Goal: Check status: Check status

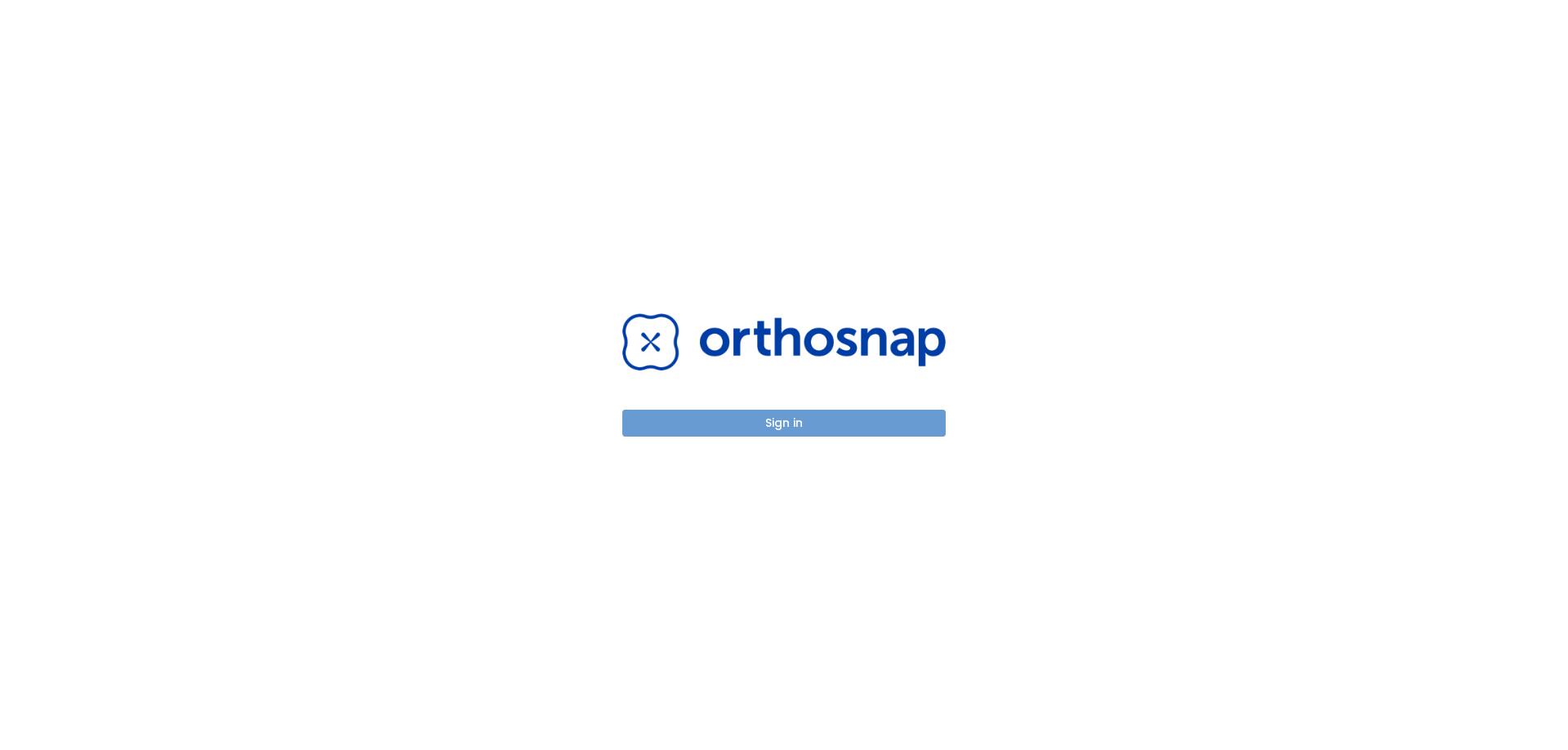
click at [822, 427] on button "Sign in" at bounding box center [784, 423] width 324 height 27
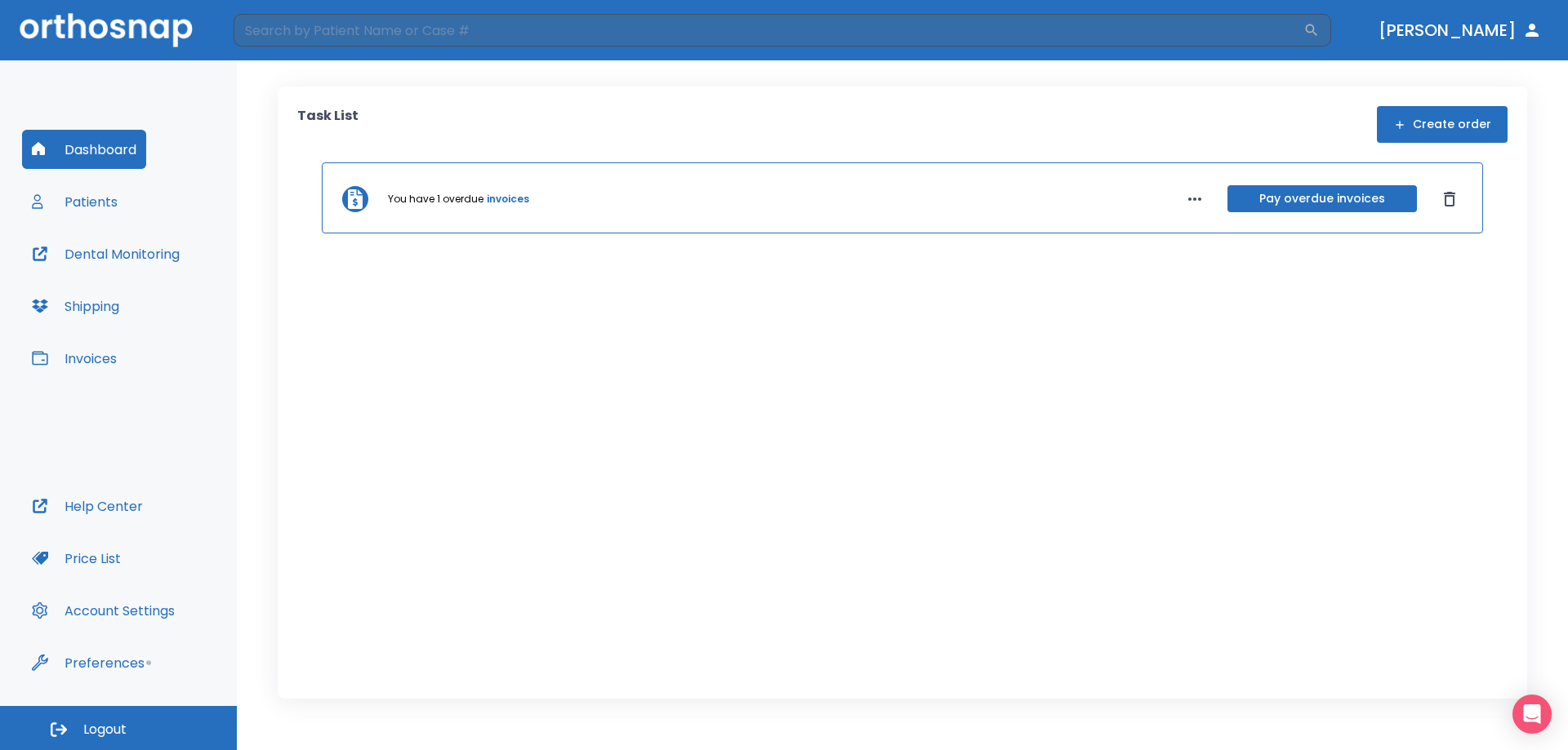
click at [141, 200] on div "Dashboard Patients Dental Monitoring Shipping Invoices" at bounding box center [119, 308] width 193 height 357
click at [107, 199] on button "Patients" at bounding box center [75, 201] width 106 height 39
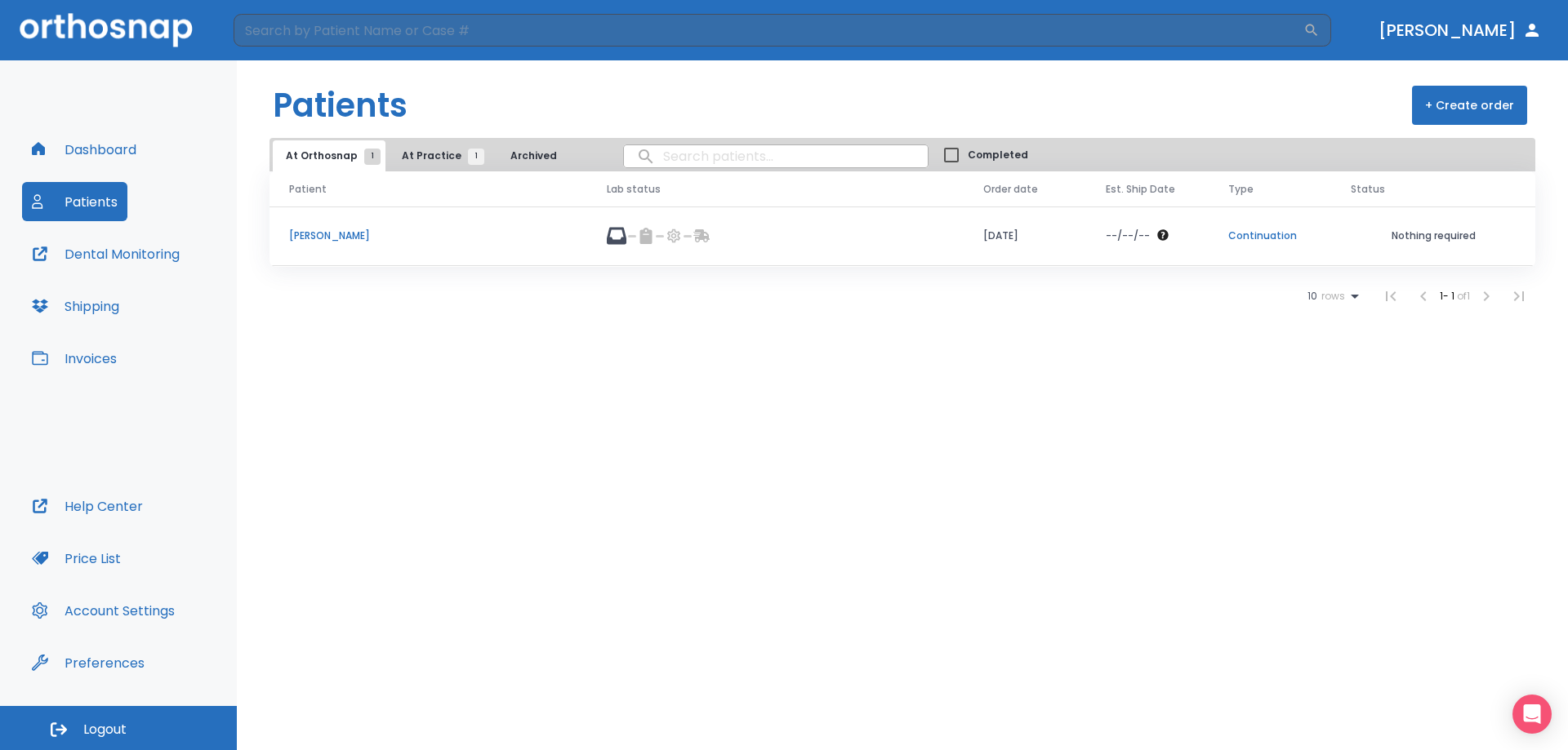
click at [412, 138] on div "At Orthosnap 1 At Practice 1 Archived Completed" at bounding box center [903, 155] width 1266 height 33
click at [418, 150] on span "At Practice 1" at bounding box center [438, 156] width 74 height 15
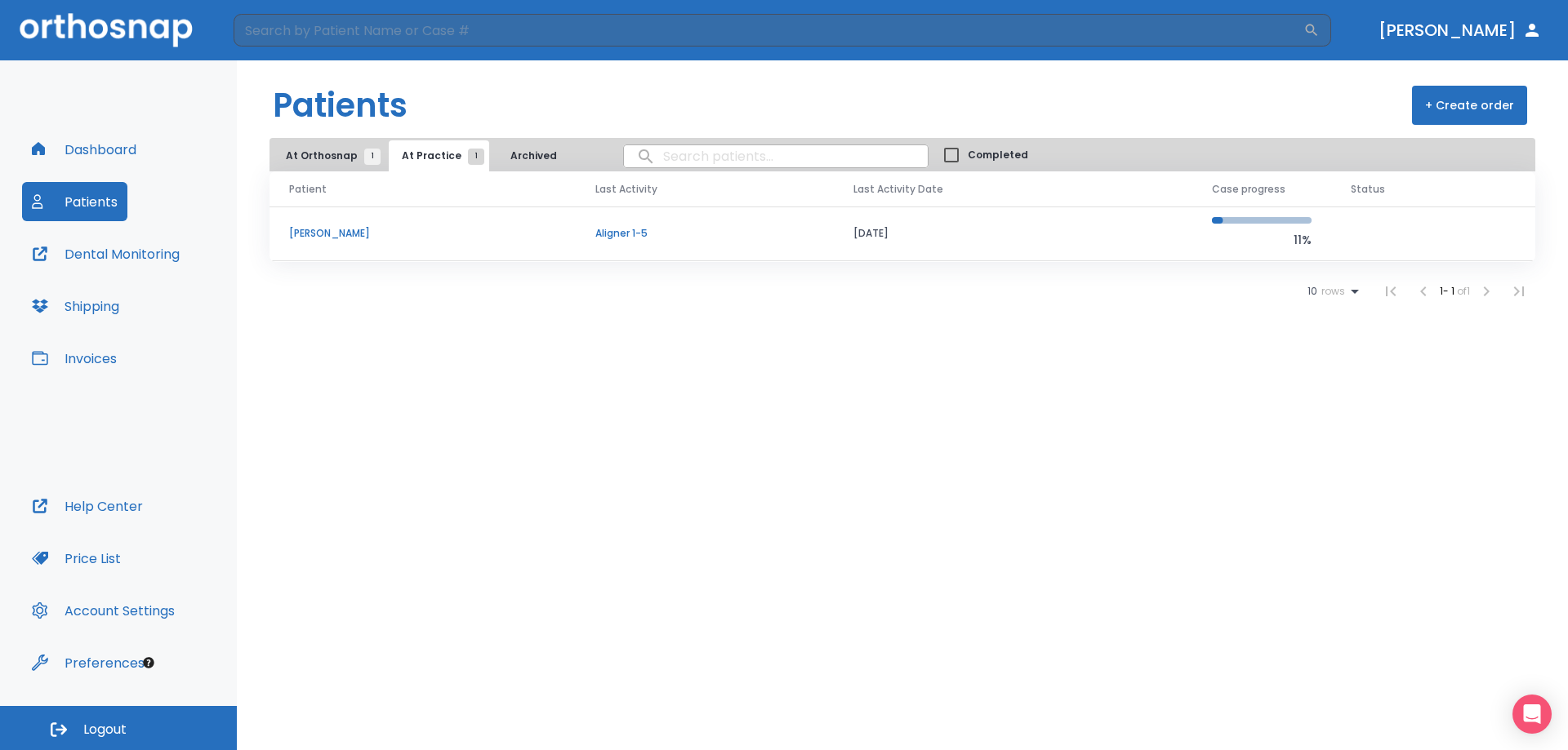
click at [415, 239] on p "[PERSON_NAME]" at bounding box center [423, 234] width 267 height 15
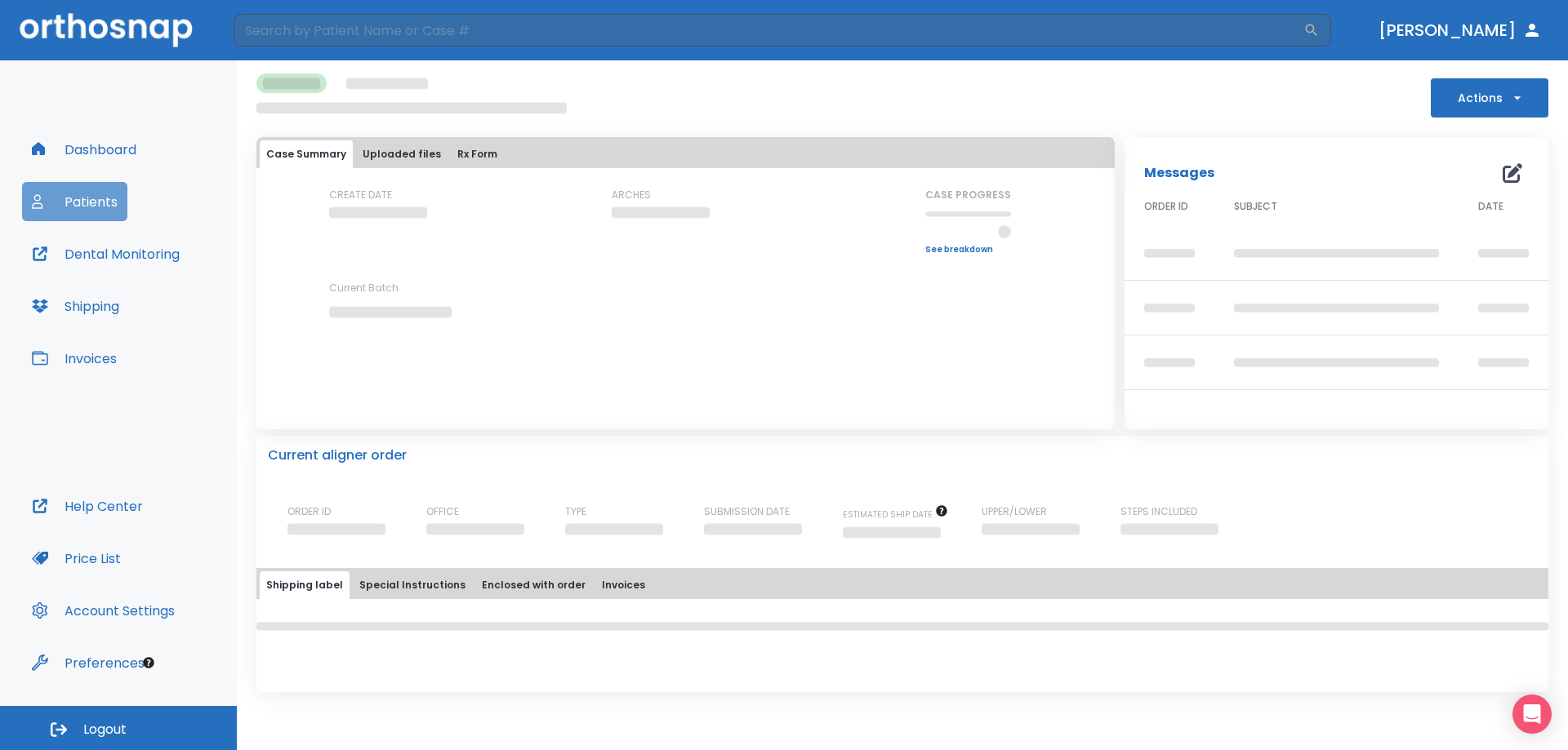
click at [101, 208] on button "Patients" at bounding box center [75, 201] width 106 height 39
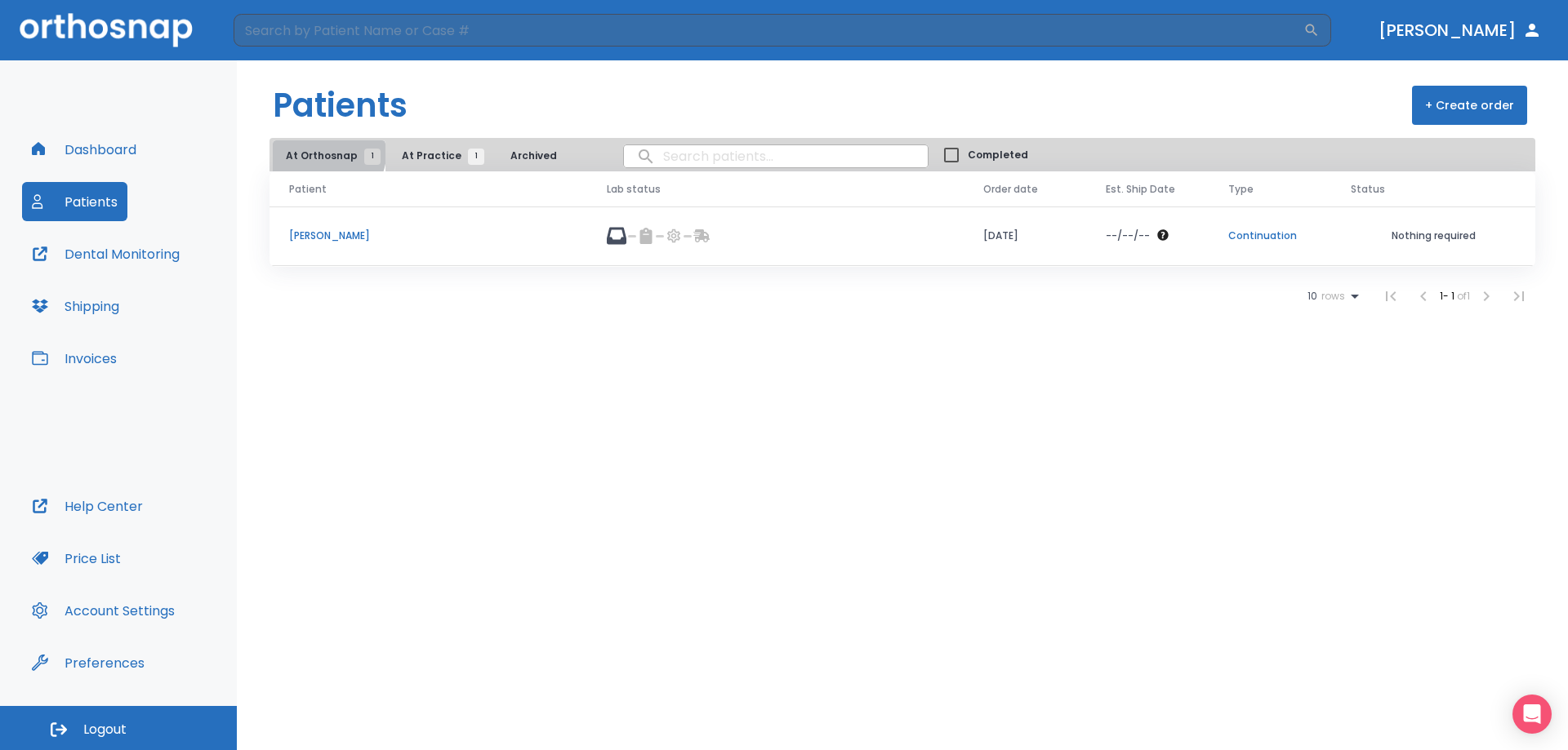
click at [328, 154] on span "At Orthosnap 1" at bounding box center [329, 156] width 87 height 15
click at [352, 244] on td "[PERSON_NAME]" at bounding box center [428, 236] width 318 height 60
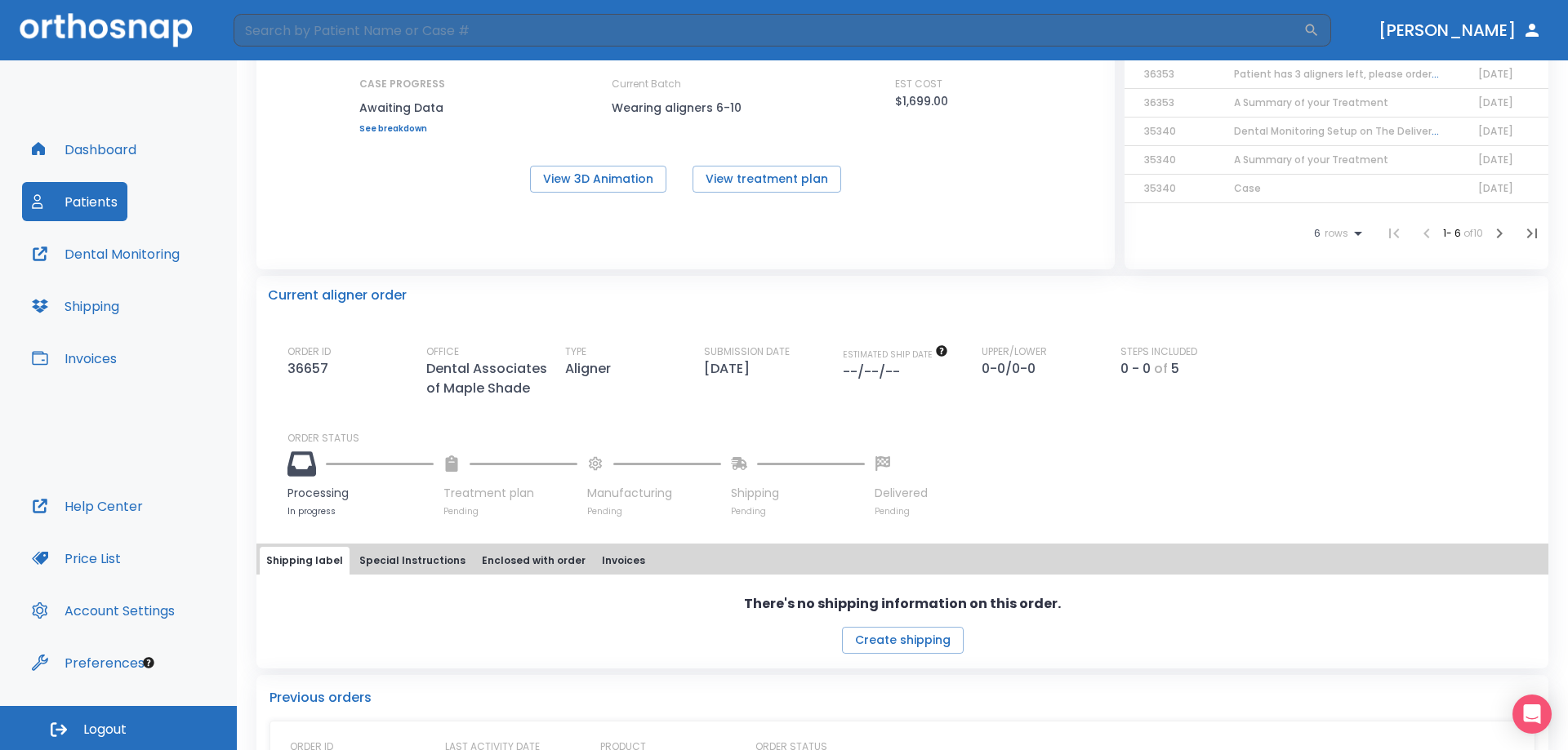
scroll to position [356, 0]
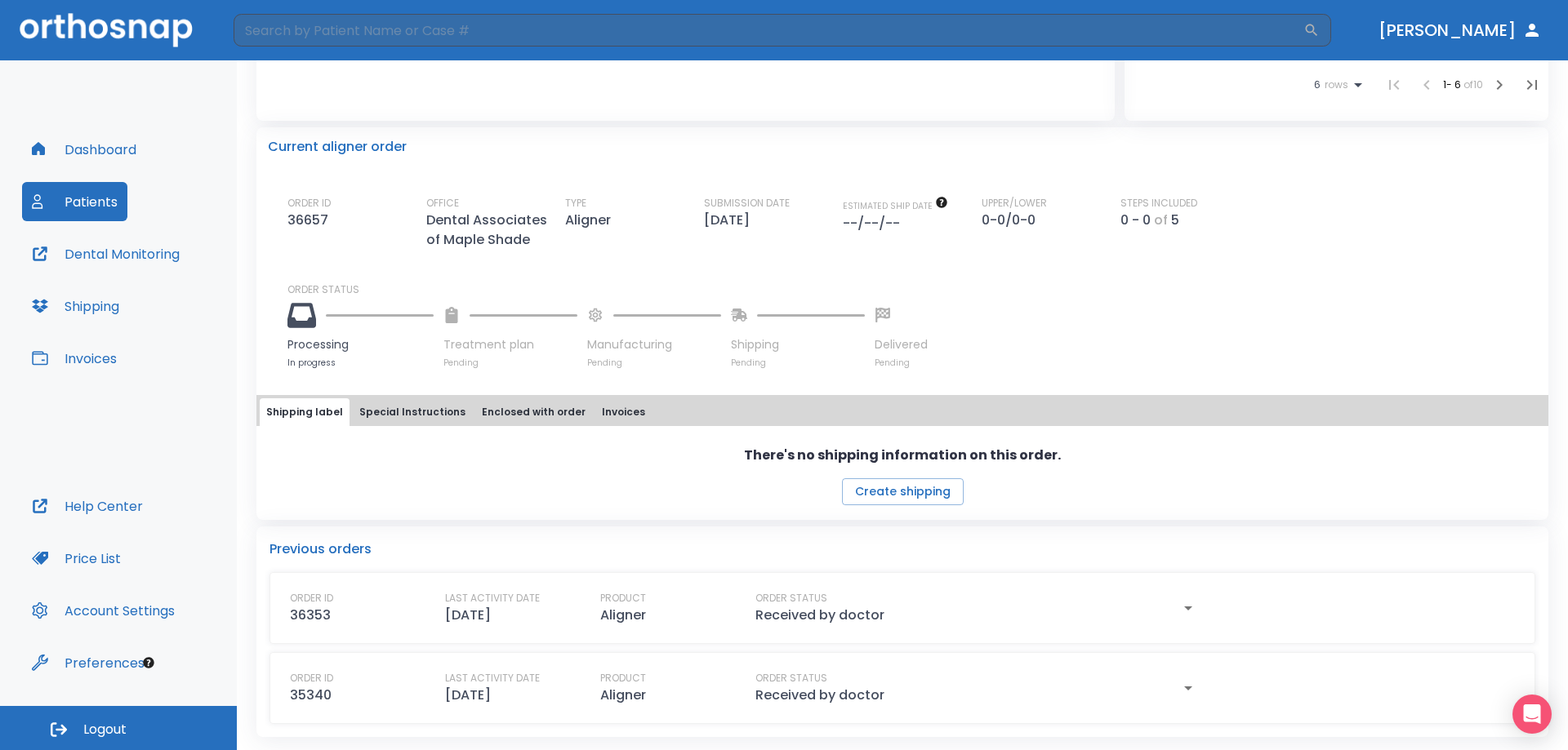
click at [115, 253] on button "Dental Monitoring" at bounding box center [106, 254] width 167 height 39
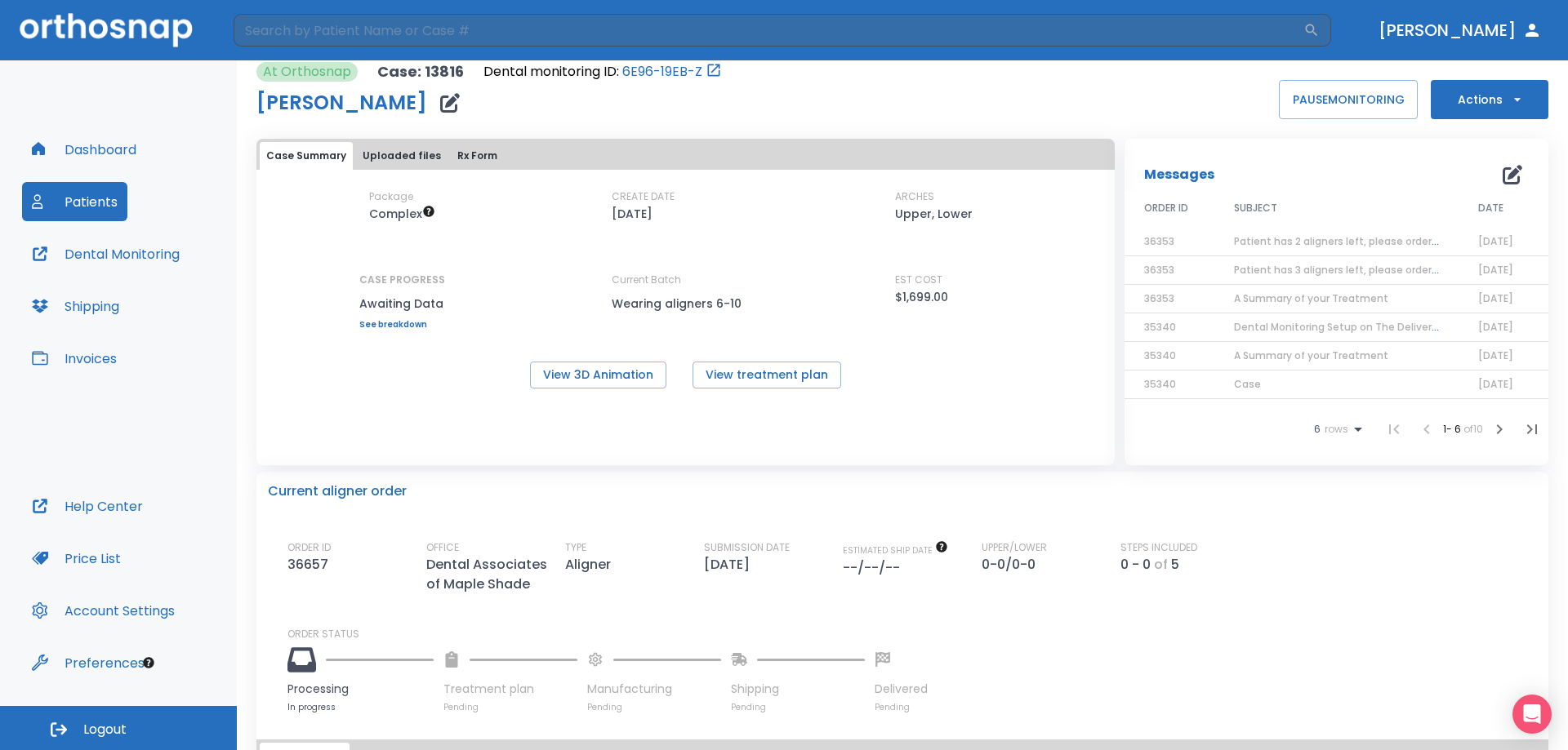
scroll to position [0, 0]
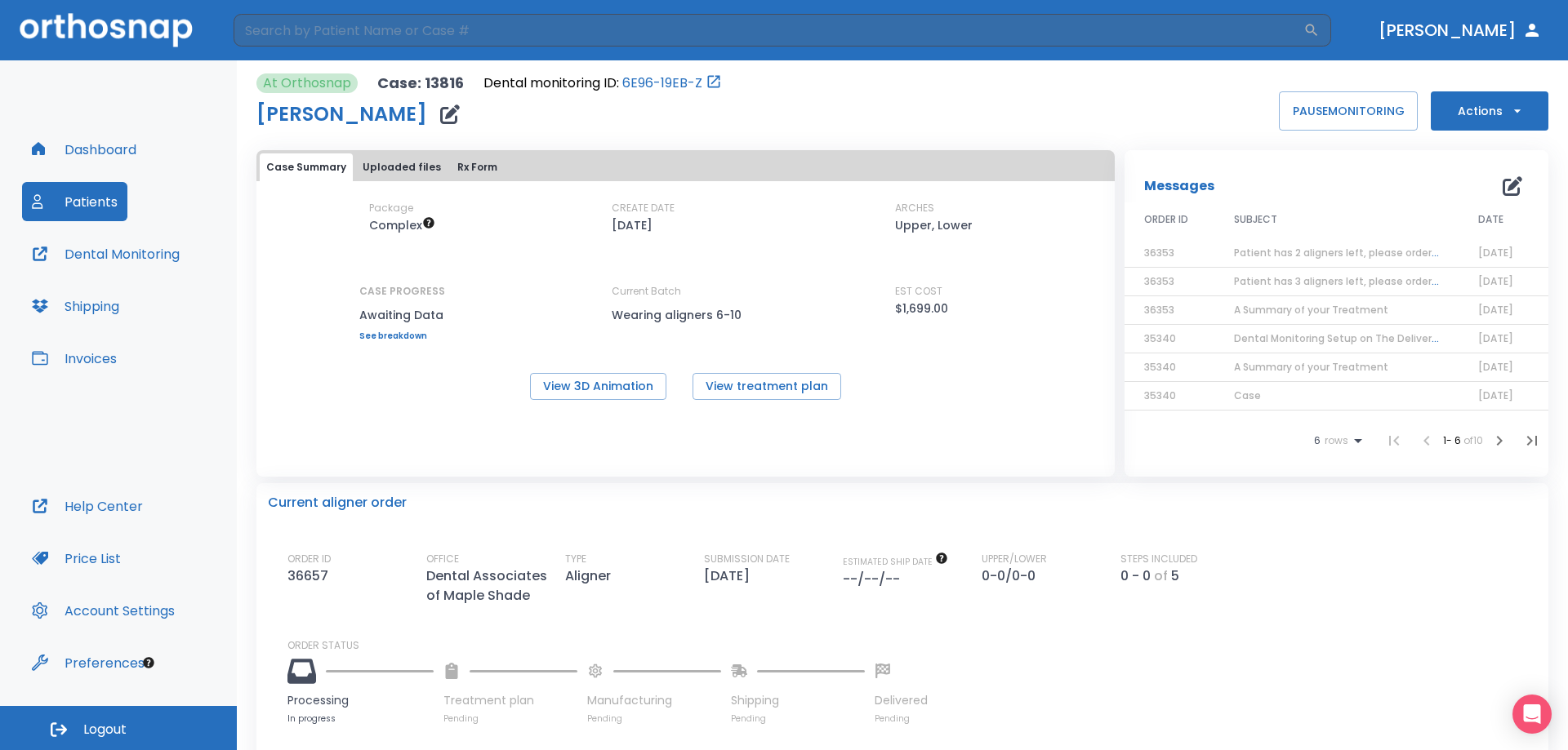
click at [1497, 120] on button "Actions" at bounding box center [1489, 111] width 117 height 39
click at [747, 139] on div at bounding box center [784, 375] width 1568 height 750
click at [375, 160] on button "Uploaded files" at bounding box center [402, 167] width 92 height 27
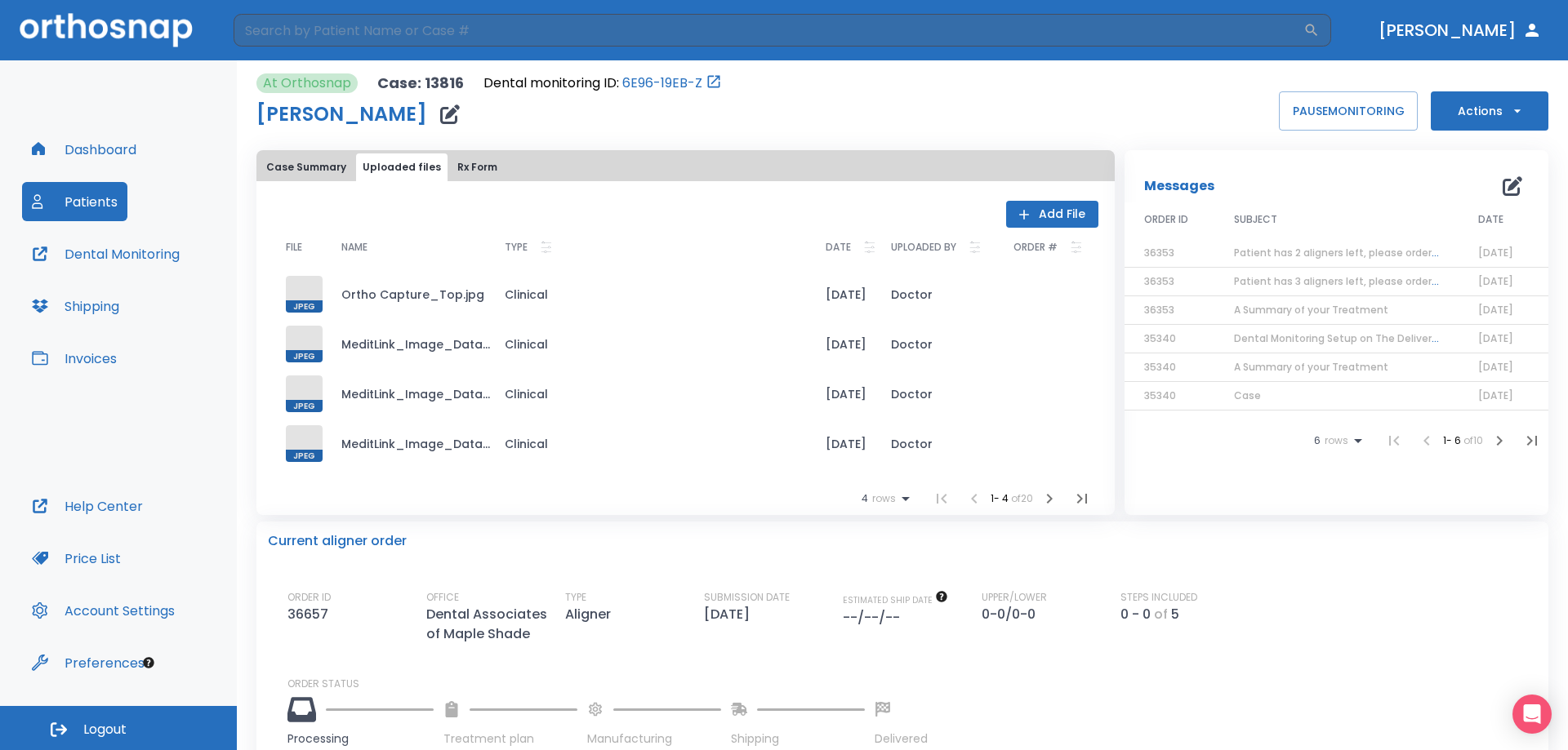
click at [310, 157] on button "Case Summary" at bounding box center [306, 167] width 93 height 27
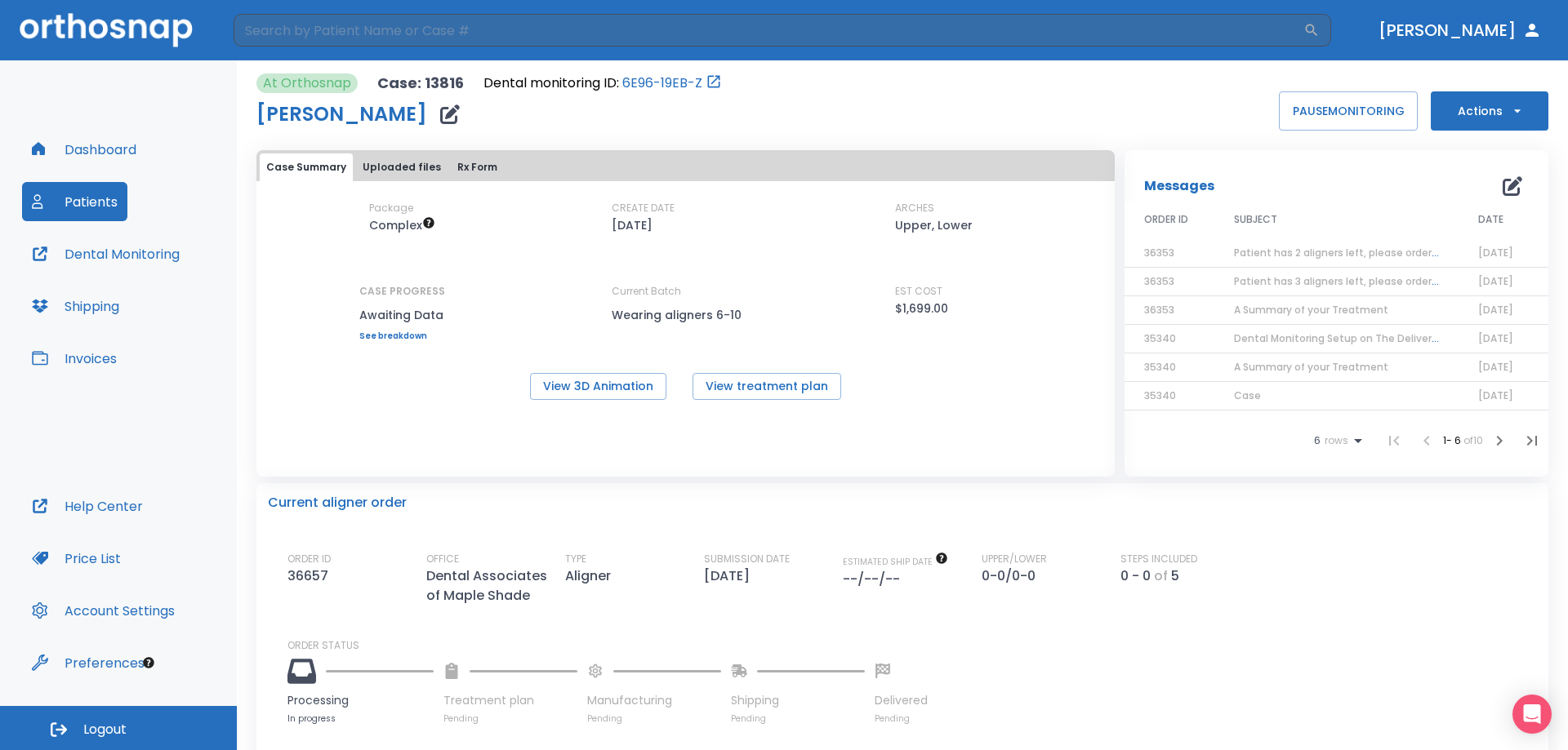
click at [406, 179] on button "Uploaded files" at bounding box center [402, 167] width 92 height 27
